Goal: Task Accomplishment & Management: Complete application form

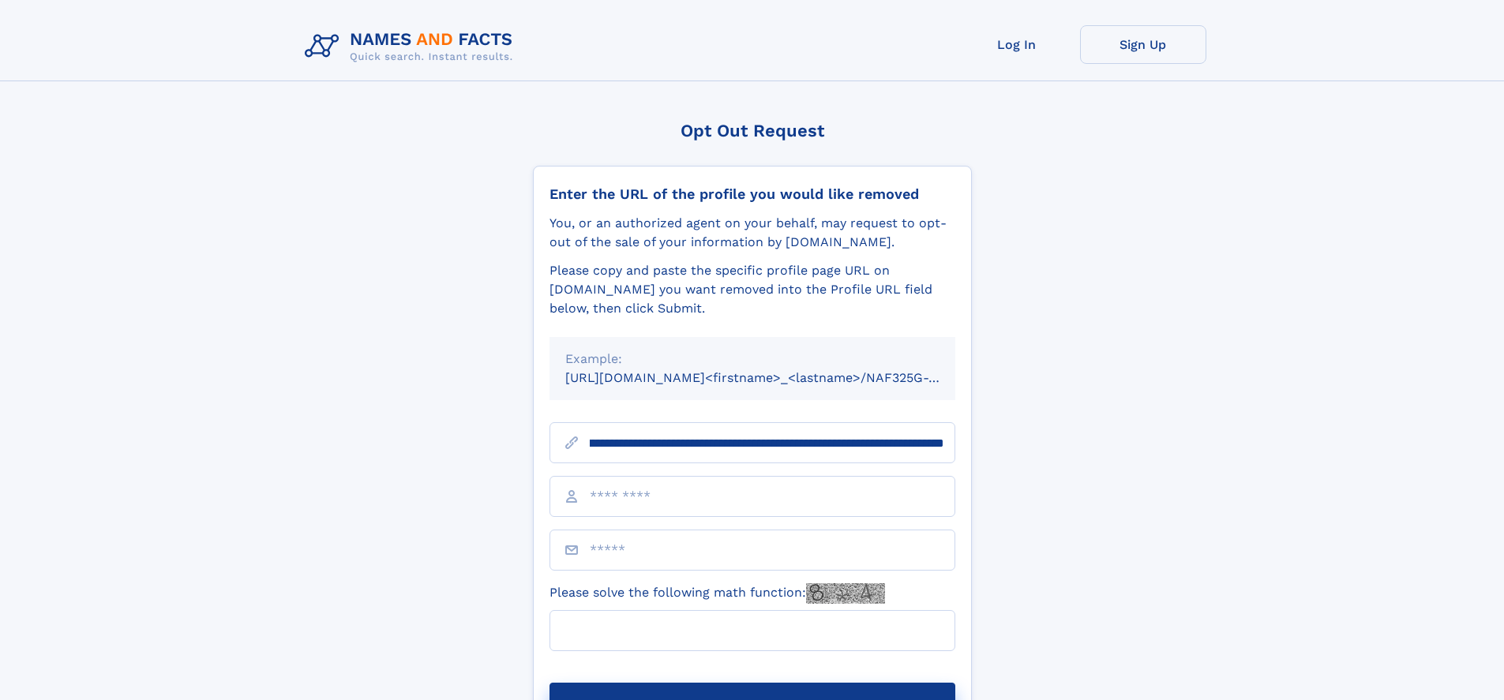
scroll to position [0, 180]
type input "**********"
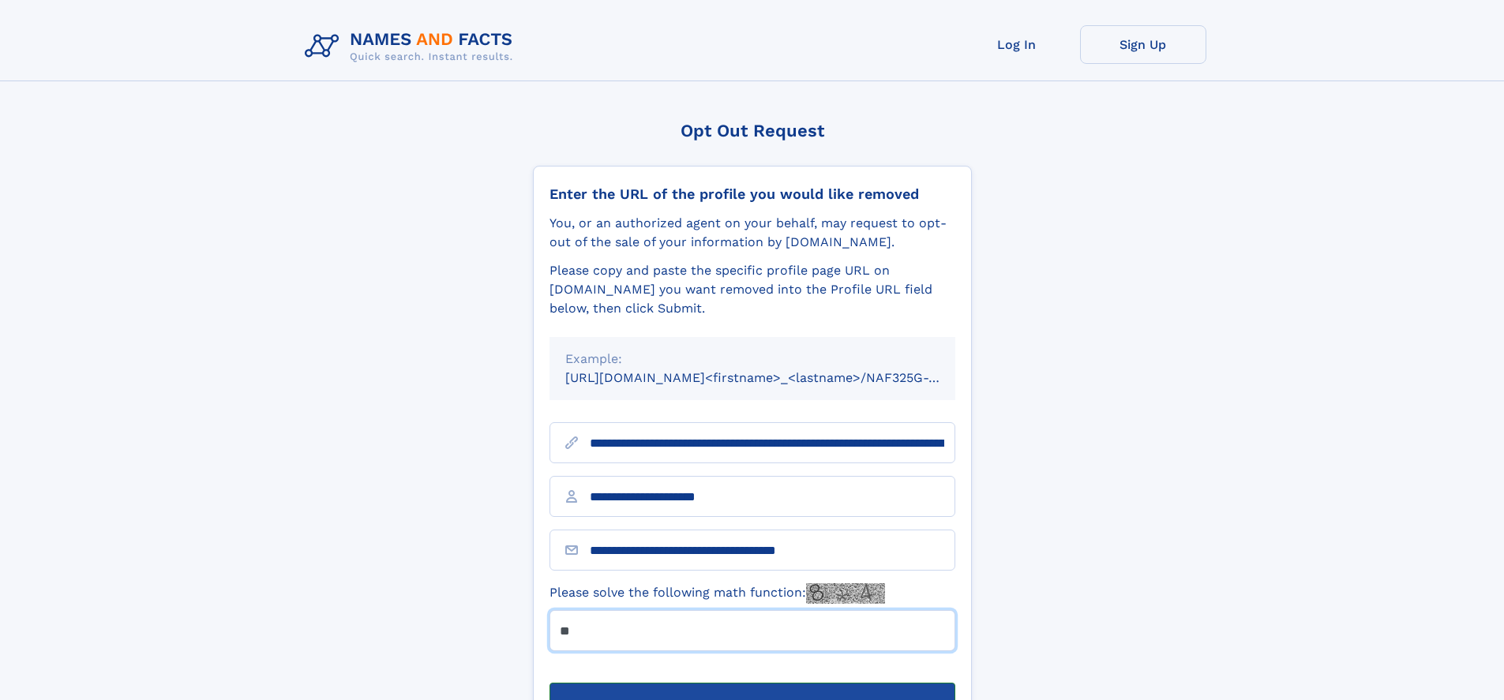
type input "**"
click at [752, 683] on button "Submit Opt Out Request" at bounding box center [753, 708] width 406 height 51
